Goal: Complete application form: Complete application form

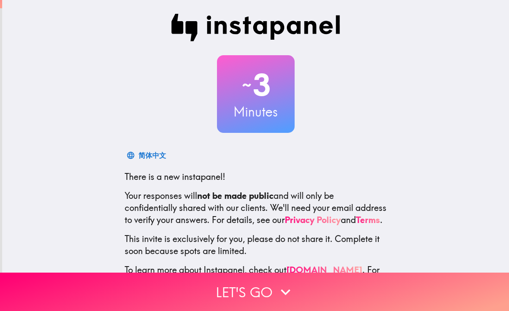
click at [260, 289] on button "Let's go" at bounding box center [254, 291] width 509 height 38
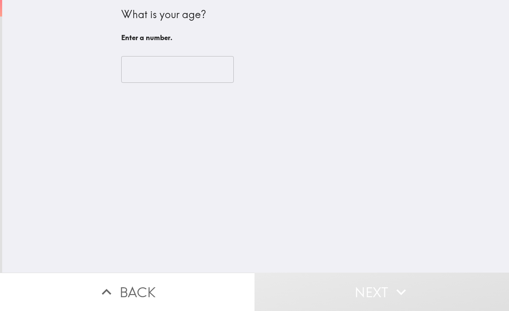
click at [153, 65] on input "number" at bounding box center [177, 69] width 112 height 27
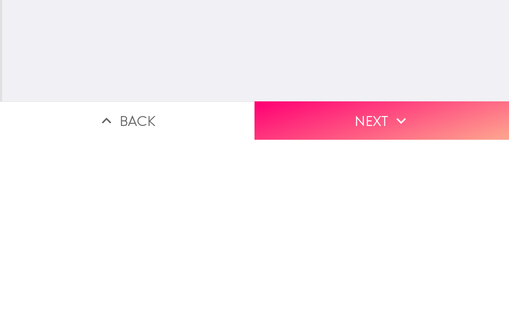
type input "63"
click at [380, 272] on button "Next" at bounding box center [381, 291] width 254 height 38
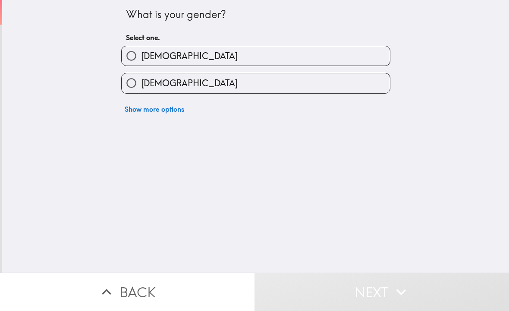
click at [136, 55] on input "[DEMOGRAPHIC_DATA]" at bounding box center [131, 55] width 19 height 19
radio input "true"
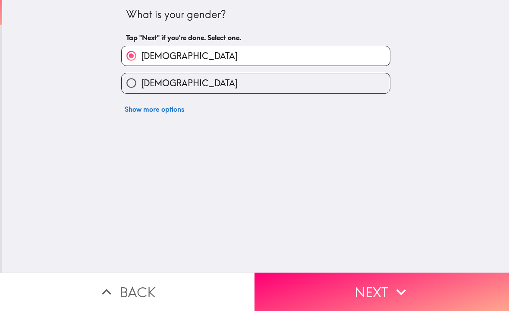
click at [384, 284] on button "Next" at bounding box center [381, 291] width 254 height 38
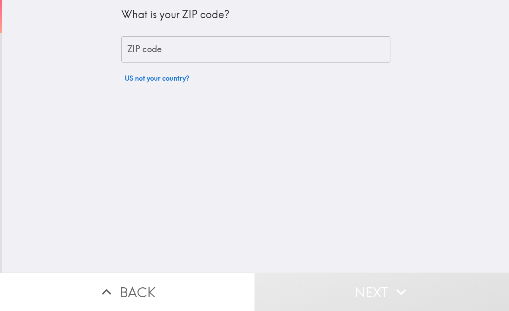
click at [138, 47] on div "ZIP code ZIP code" at bounding box center [255, 49] width 269 height 27
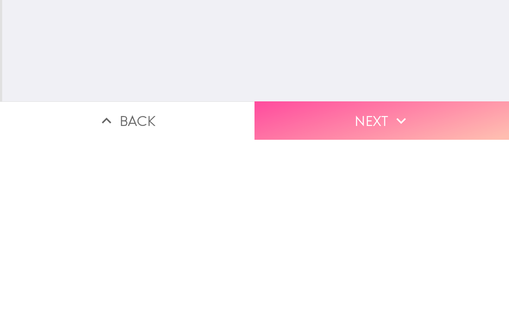
type input "80202"
click at [378, 272] on button "Next" at bounding box center [381, 291] width 254 height 38
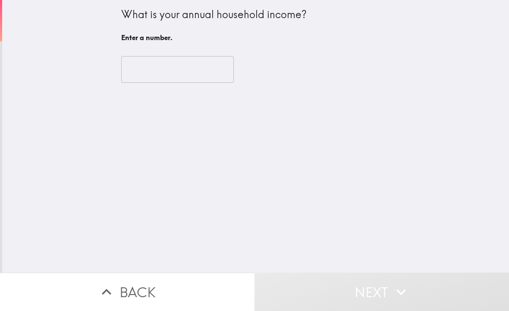
click at [141, 69] on input "number" at bounding box center [177, 69] width 112 height 27
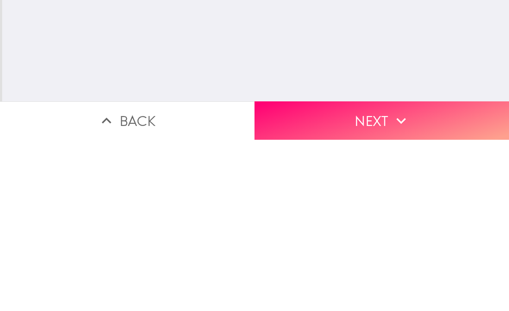
type input "180000"
click at [375, 272] on button "Next" at bounding box center [381, 291] width 254 height 38
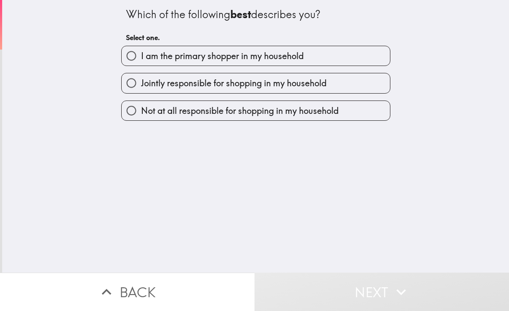
click at [129, 84] on input "Jointly responsible for shopping in my household" at bounding box center [131, 82] width 19 height 19
radio input "true"
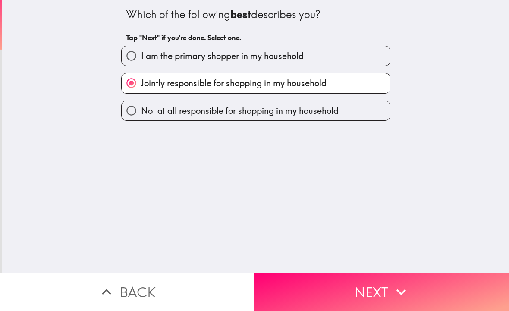
click at [377, 290] on button "Next" at bounding box center [381, 291] width 254 height 38
